Goal: Task Accomplishment & Management: Manage account settings

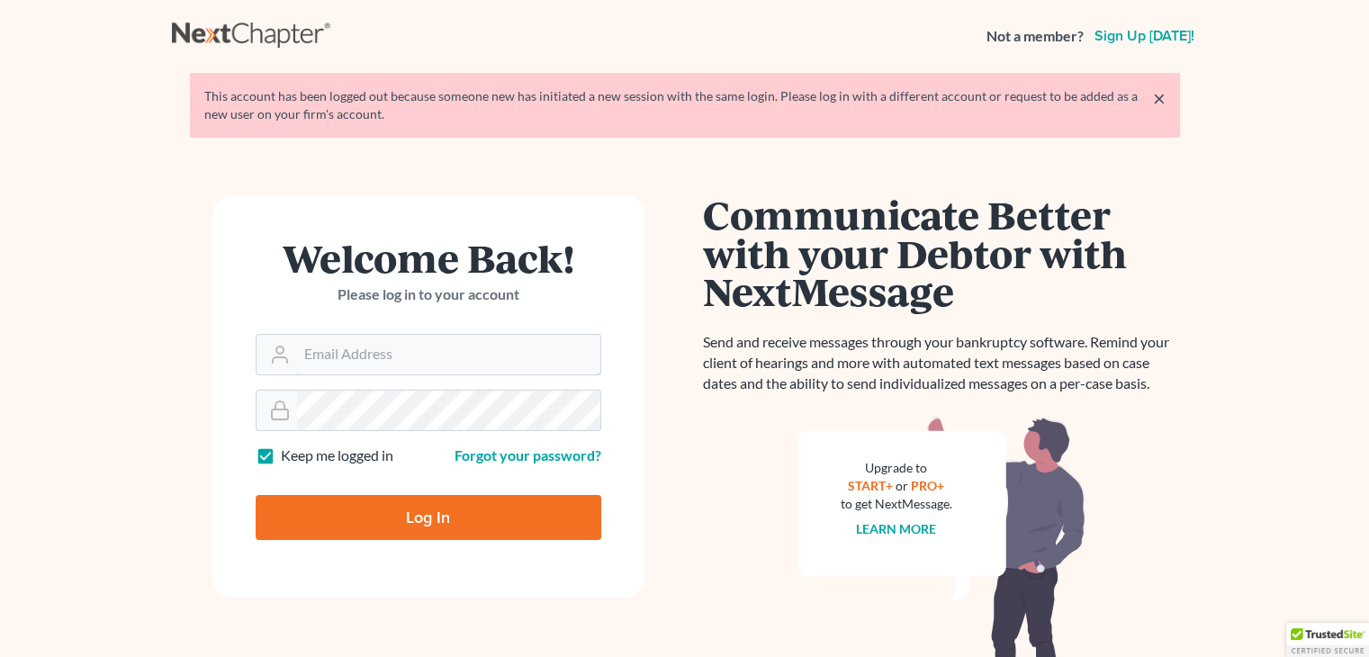
type input "[PERSON_NAME][EMAIL_ADDRESS][DOMAIN_NAME]"
click at [418, 507] on input "Log In" at bounding box center [429, 517] width 346 height 45
type input "Thinking..."
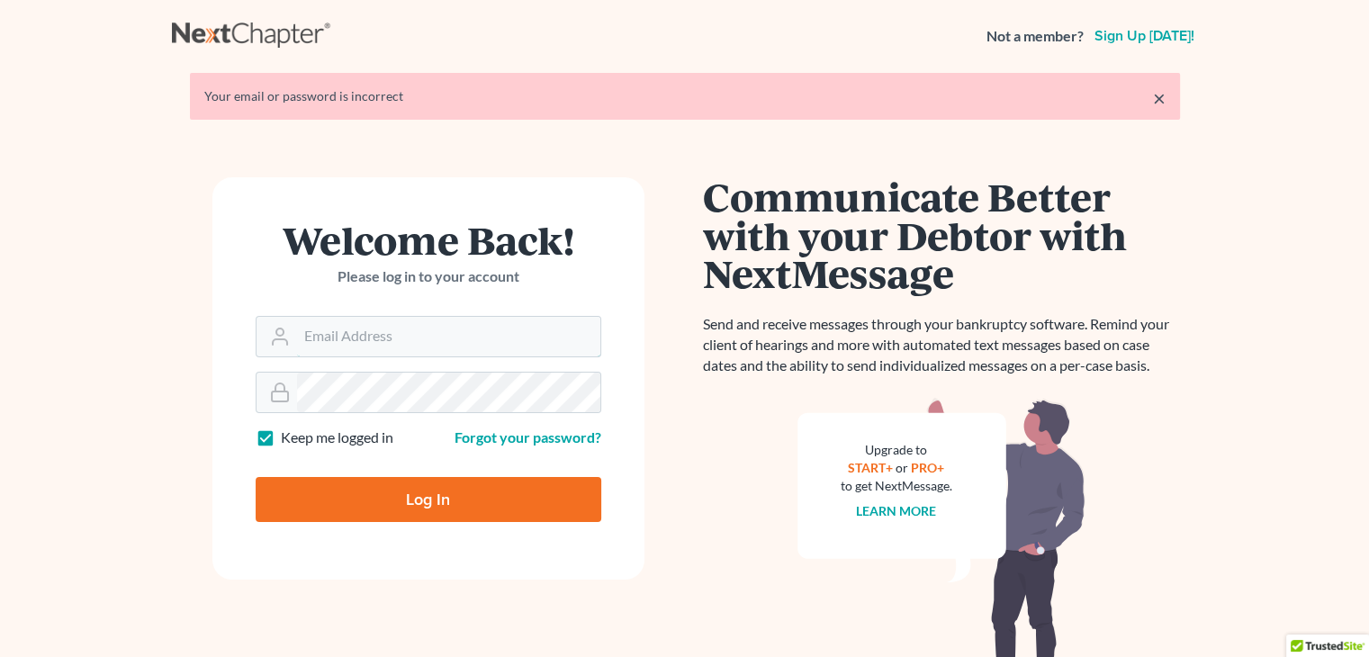
type input "[PERSON_NAME][EMAIL_ADDRESS][DOMAIN_NAME]"
click at [414, 498] on input "Log In" at bounding box center [429, 499] width 346 height 45
type input "Thinking..."
